Goal: Find contact information: Find contact information

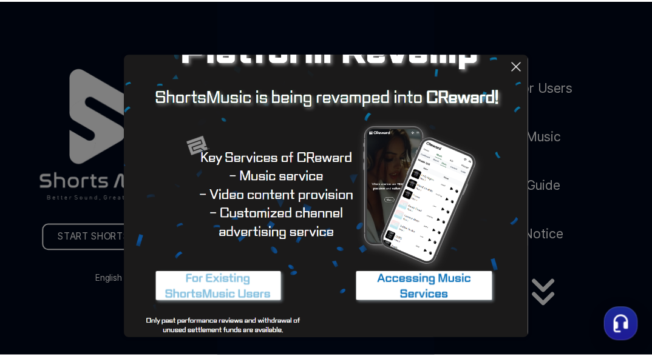
scroll to position [123, 0]
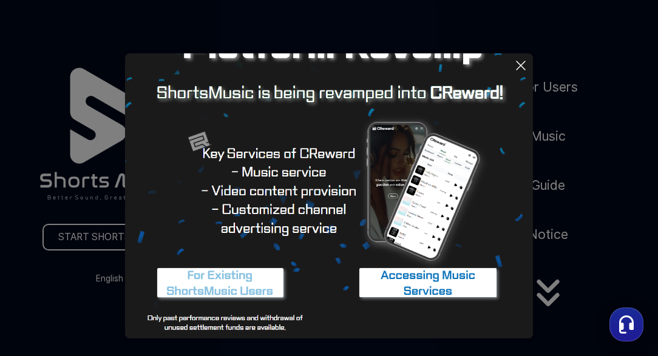
click at [519, 64] on icon at bounding box center [520, 65] width 8 height 8
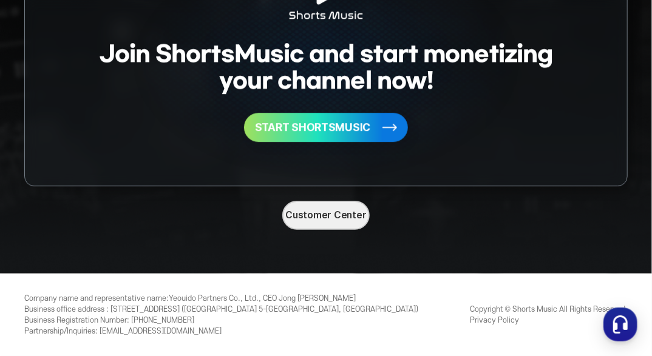
scroll to position [3123, 0]
drag, startPoint x: 135, startPoint y: 296, endPoint x: 434, endPoint y: 45, distance: 390.7
click at [213, 299] on div "Company name and representative name : Yeouido Partners Co., Ltd., CEO [PERSON_…" at bounding box center [221, 315] width 394 height 44
copy div "[PHONE_NUMBER]"
copy div "[PERSON_NAME]"
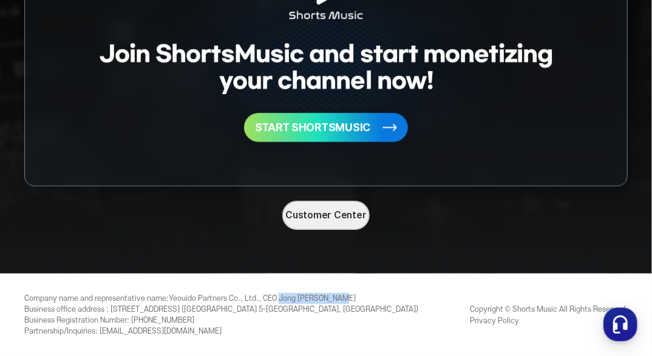
drag, startPoint x: 348, startPoint y: 272, endPoint x: 282, endPoint y: 273, distance: 65.5
click at [282, 293] on div "Company name and representative name : Yeouido Partners Co., Ltd., CEO [PERSON_…" at bounding box center [221, 315] width 394 height 44
